Goal: Task Accomplishment & Management: Use online tool/utility

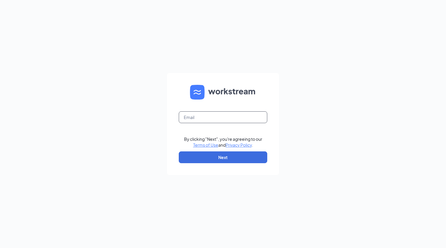
click at [235, 121] on input "text" at bounding box center [223, 118] width 89 height 12
type input "canaditty@gmail.com"
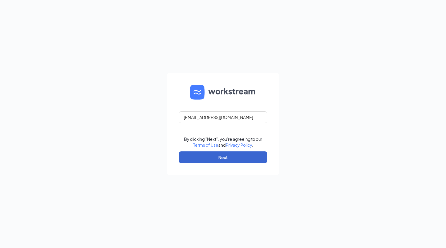
click at [216, 161] on button "Next" at bounding box center [223, 158] width 89 height 12
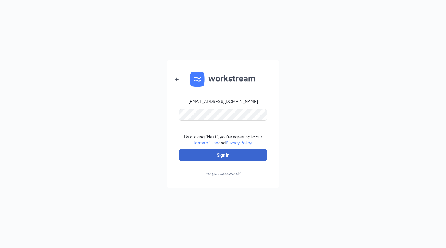
click at [224, 158] on button "Sign In" at bounding box center [223, 155] width 89 height 12
click at [176, 76] on icon "ArrowLeftNew" at bounding box center [177, 79] width 7 height 7
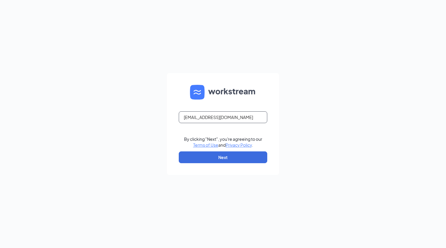
click at [196, 117] on input "canaditty@gmail.com" at bounding box center [223, 118] width 89 height 12
type input "cana@cfahilliard.com"
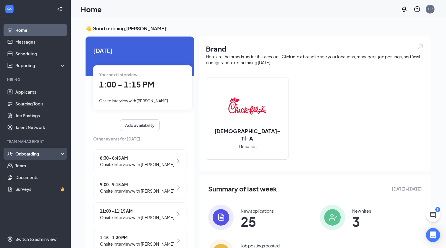
click at [35, 152] on div "Onboarding" at bounding box center [37, 154] width 45 height 6
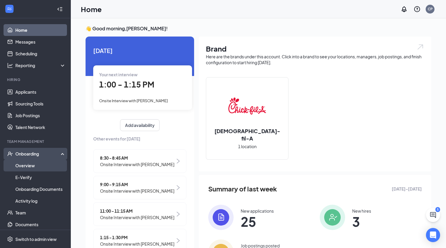
click at [32, 164] on link "Overview" at bounding box center [40, 166] width 50 height 12
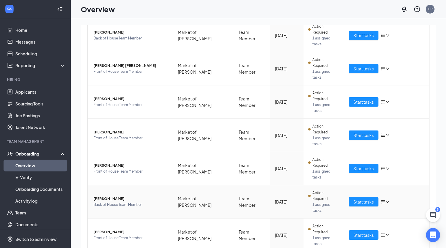
scroll to position [87, 0]
